Goal: Information Seeking & Learning: Learn about a topic

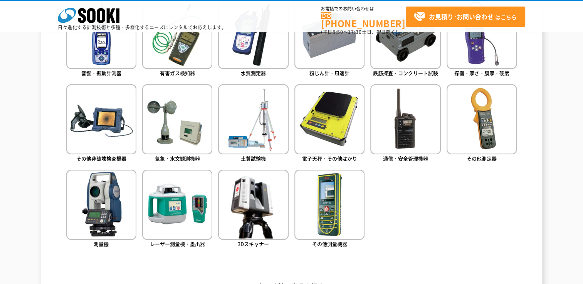
scroll to position [385, 0]
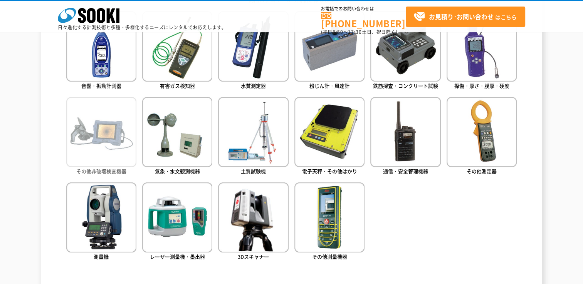
click at [109, 141] on img at bounding box center [101, 132] width 70 height 70
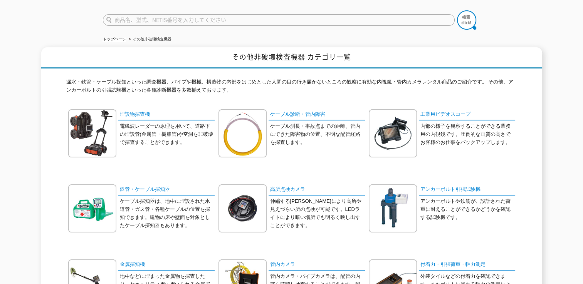
scroll to position [77, 0]
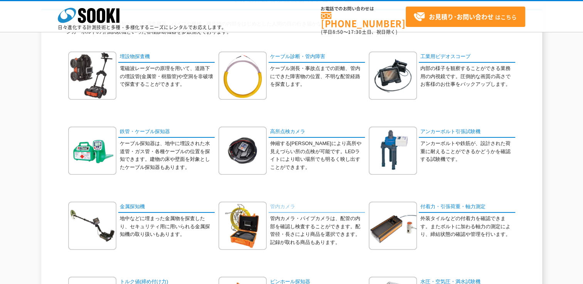
click at [291, 206] on link "管内カメラ" at bounding box center [317, 207] width 96 height 11
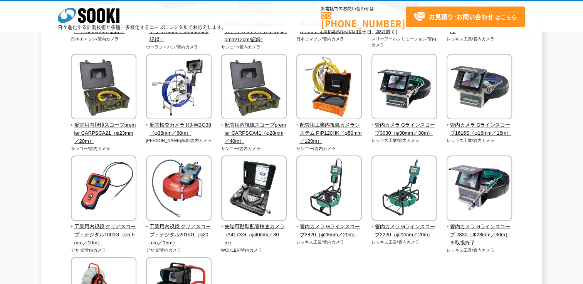
scroll to position [154, 0]
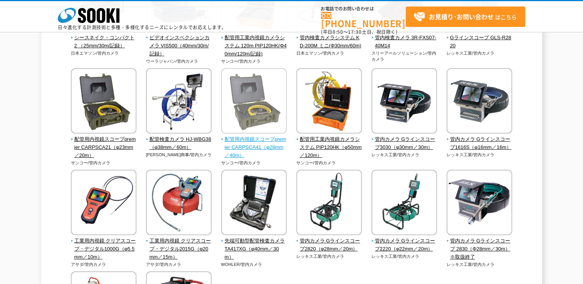
click at [267, 148] on span "配管用内視鏡スコープpremier CARPSCA41（φ28mm／40m）" at bounding box center [254, 148] width 66 height 24
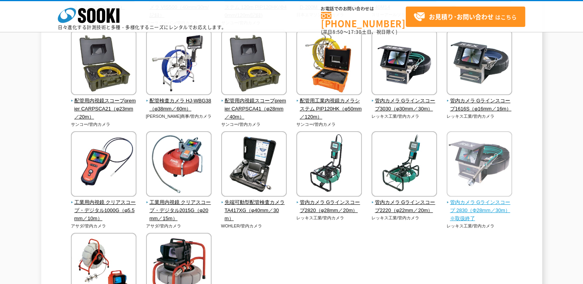
scroll to position [231, 0]
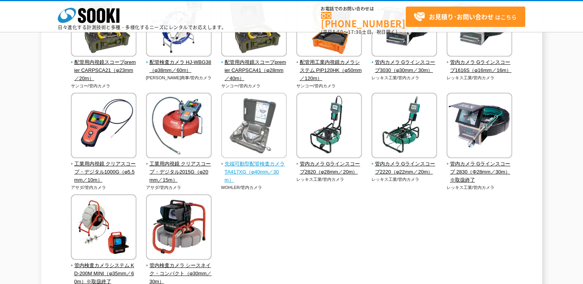
click at [268, 165] on span "先端可動型配管検査カメラ TA417XG（φ40mm／30m）" at bounding box center [254, 172] width 66 height 24
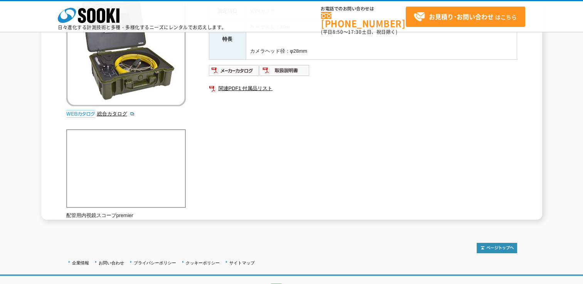
scroll to position [88, 0]
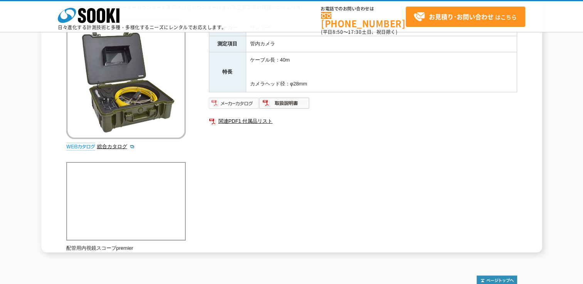
click at [244, 104] on img at bounding box center [234, 103] width 50 height 12
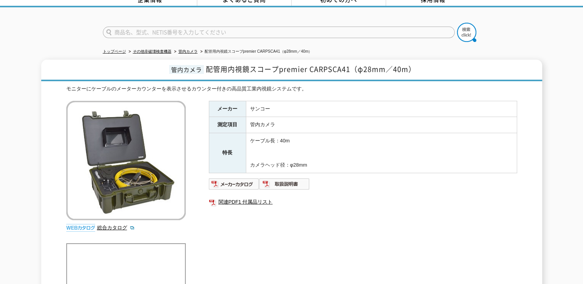
scroll to position [0, 0]
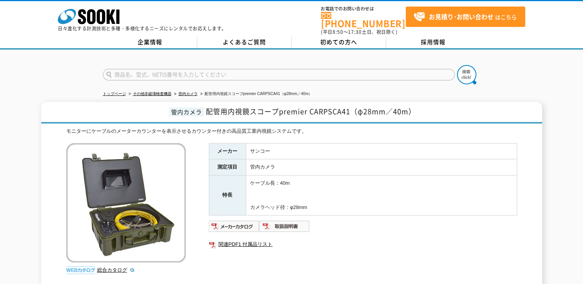
click at [557, 23] on div "株式会社 ソーキ spMenu 日々進化する計測技術と多種・多様化するニーズにレンタルでお応えします。 お電話でのお問い合わせは 0120-856-990 (…" at bounding box center [291, 18] width 583 height 35
click at [554, 72] on div at bounding box center [291, 68] width 583 height 37
